Goal: Navigation & Orientation: Understand site structure

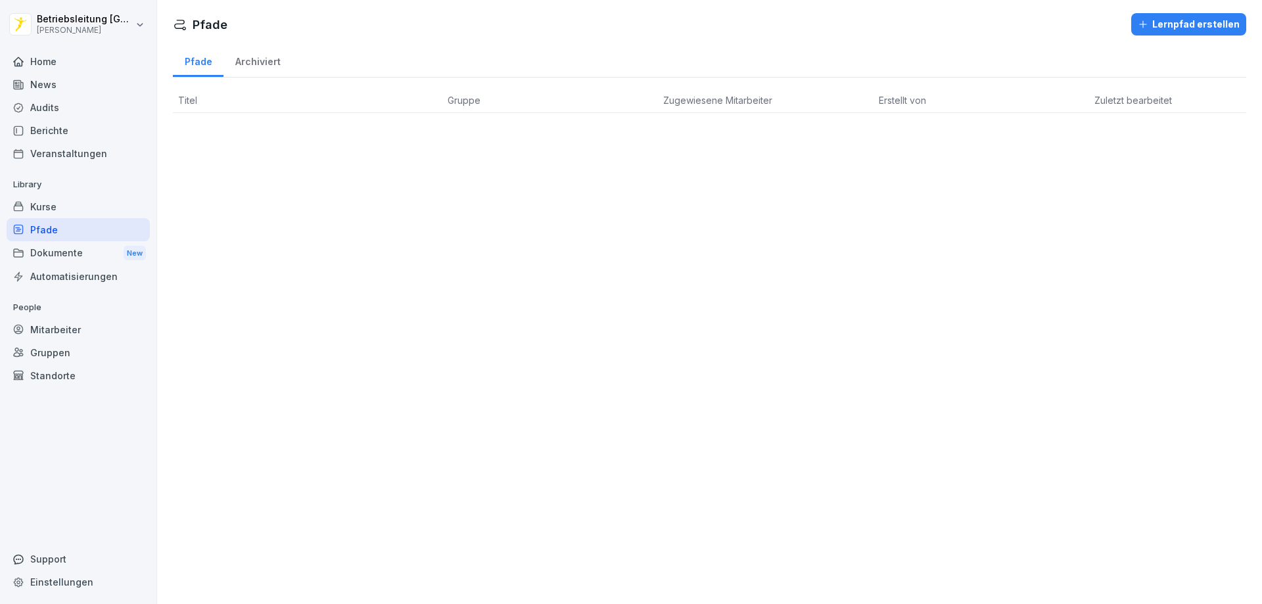
click at [83, 222] on div "Pfade" at bounding box center [78, 229] width 143 height 23
click at [70, 210] on div "Kurse" at bounding box center [78, 206] width 143 height 23
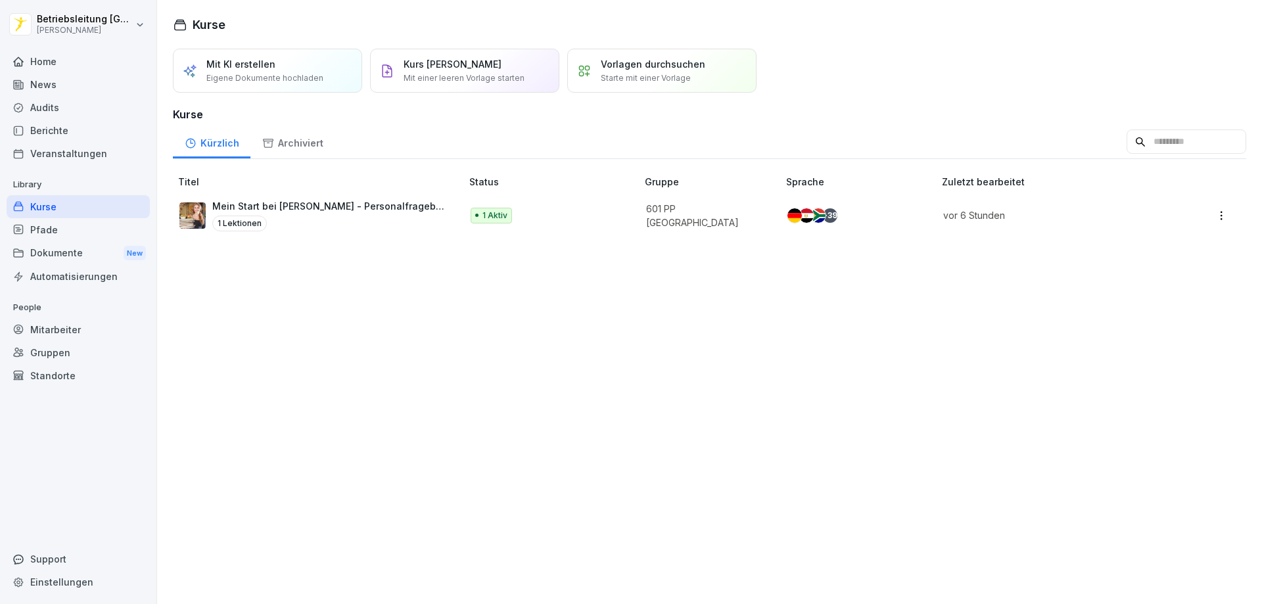
click at [503, 220] on p "1 Aktiv" at bounding box center [494, 216] width 25 height 12
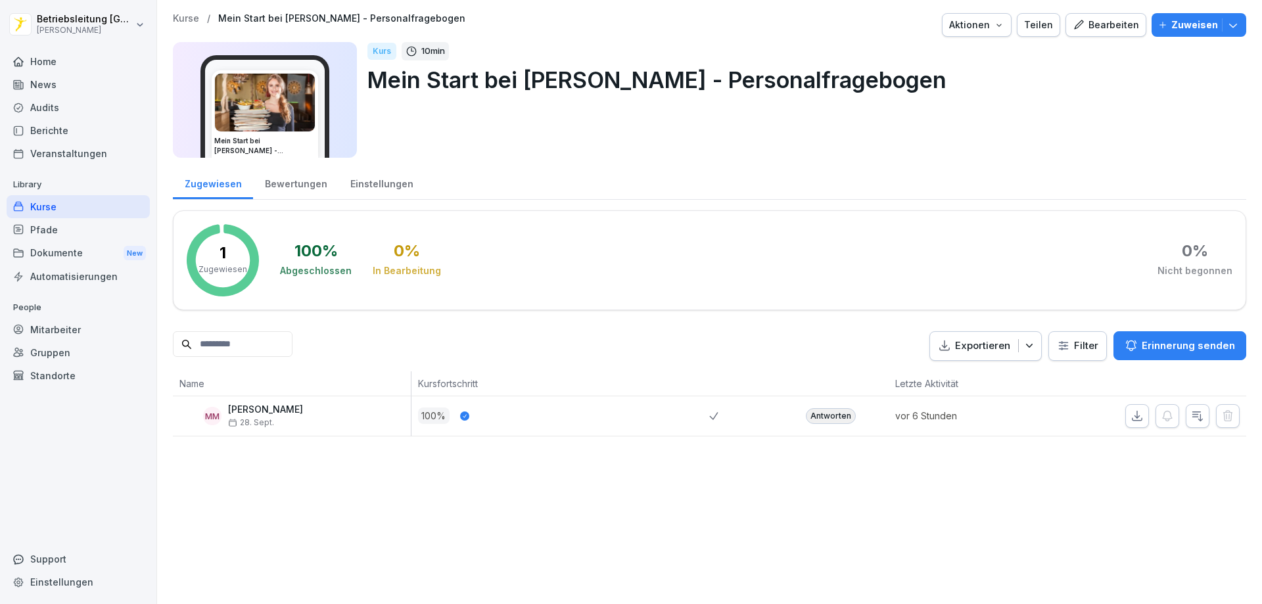
click at [53, 234] on div "Pfade" at bounding box center [78, 229] width 143 height 23
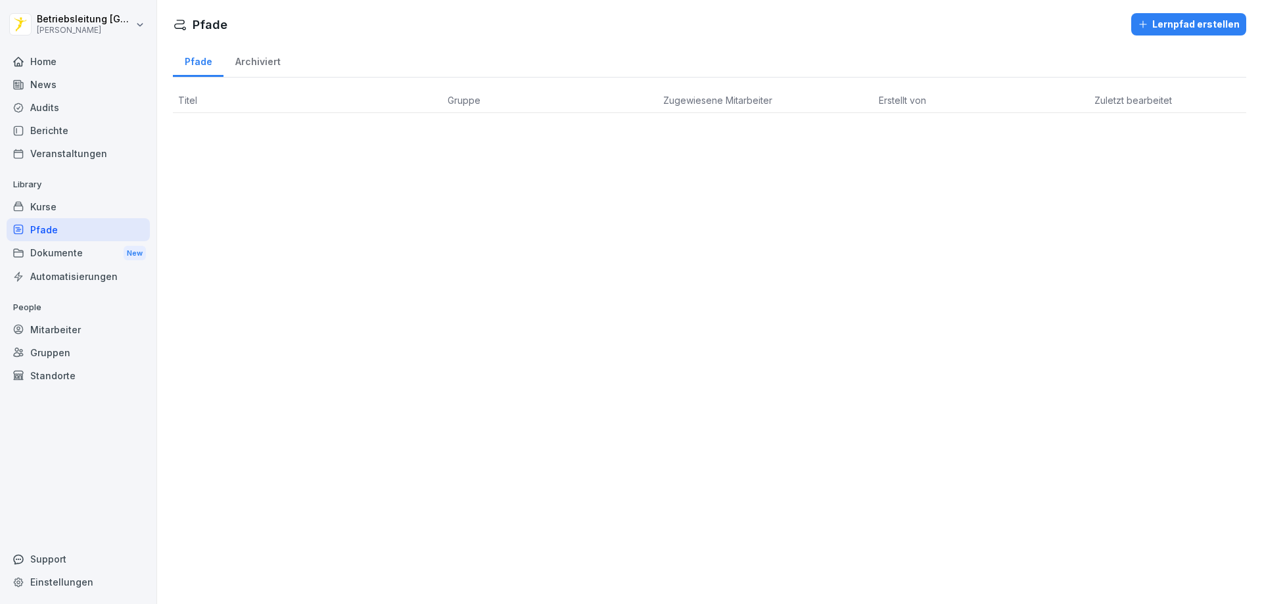
click at [267, 63] on div "Archiviert" at bounding box center [257, 60] width 68 height 34
click at [186, 62] on div "Pfade" at bounding box center [198, 60] width 51 height 34
